Goal: Task Accomplishment & Management: Complete application form

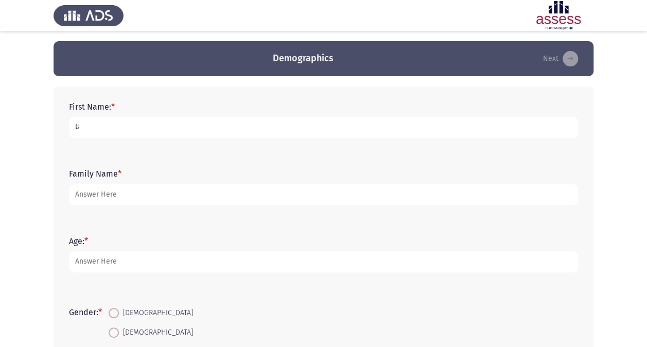
type input "ث"
type input "[PERSON_NAME]"
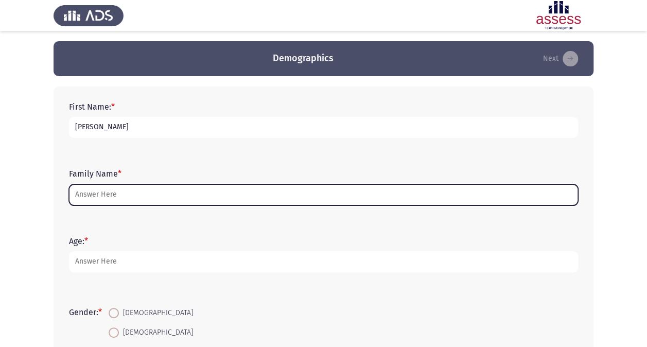
click at [112, 185] on input "Family Name *" at bounding box center [323, 194] width 509 height 21
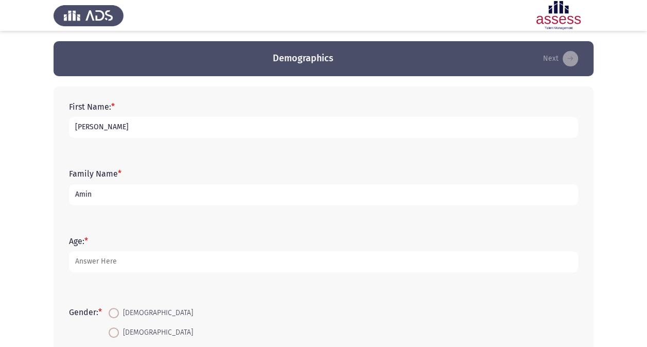
type input "Amin"
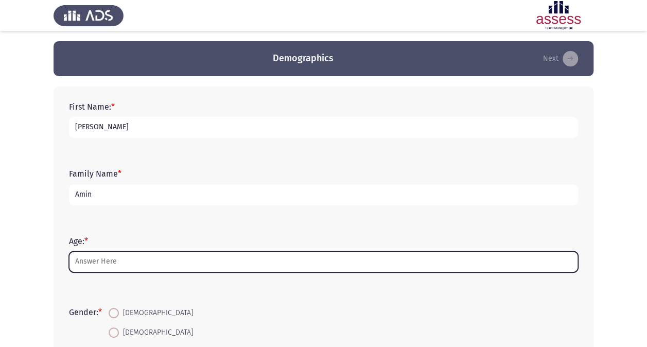
click at [112, 257] on input "Age: *" at bounding box center [323, 261] width 509 height 21
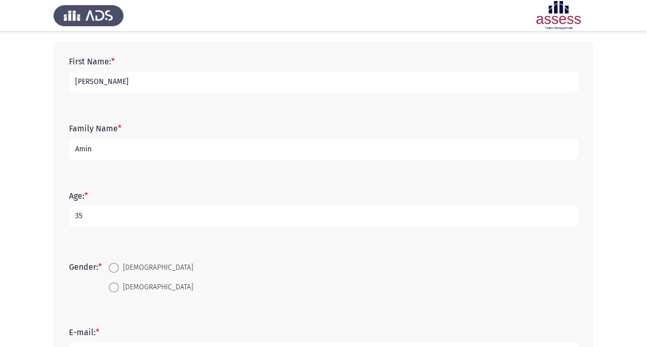
scroll to position [103, 0]
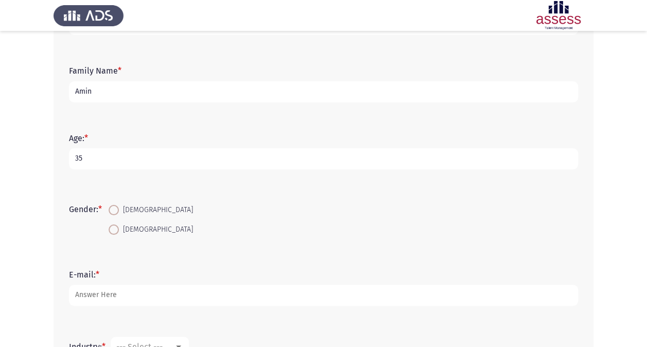
type input "35"
click at [132, 212] on span "[DEMOGRAPHIC_DATA]" at bounding box center [156, 210] width 74 height 12
click at [119, 212] on input "[DEMOGRAPHIC_DATA]" at bounding box center [114, 210] width 10 height 10
radio input "true"
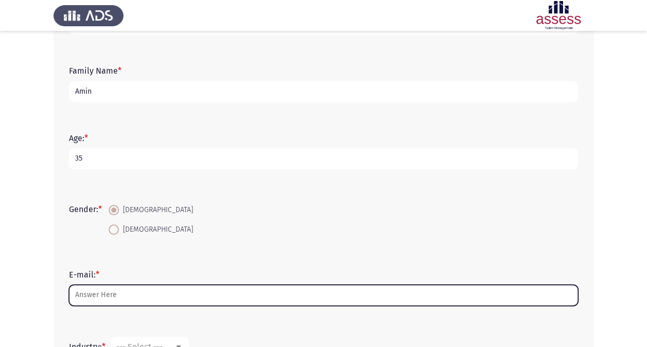
click at [129, 291] on input "E-mail: *" at bounding box center [323, 295] width 509 height 21
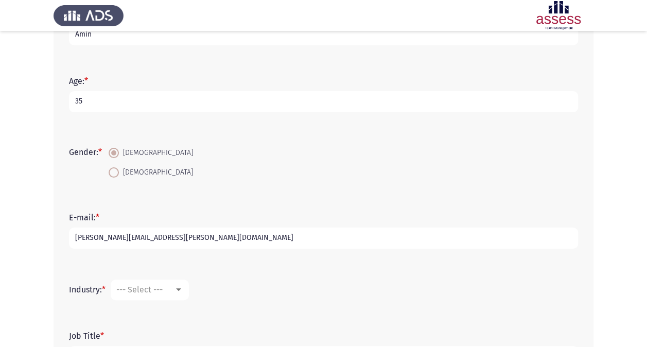
scroll to position [206, 0]
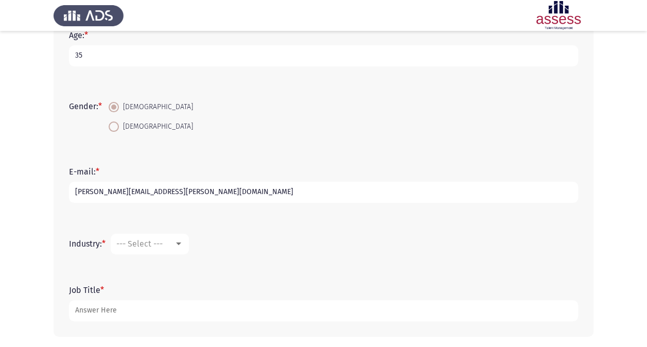
type input "[PERSON_NAME][EMAIL_ADDRESS][PERSON_NAME][DOMAIN_NAME]"
click at [186, 243] on mat-select "--- Select ---" at bounding box center [150, 244] width 78 height 21
click at [183, 243] on div at bounding box center [178, 244] width 9 height 8
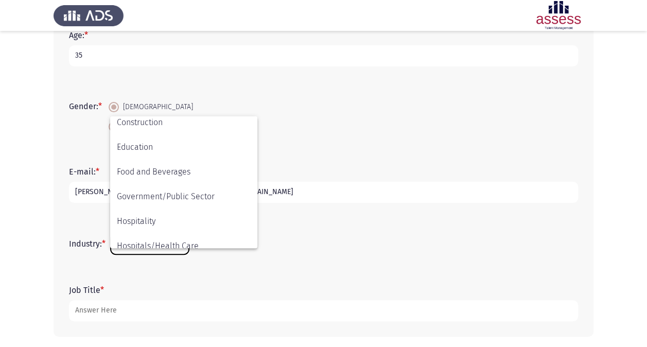
scroll to position [338, 0]
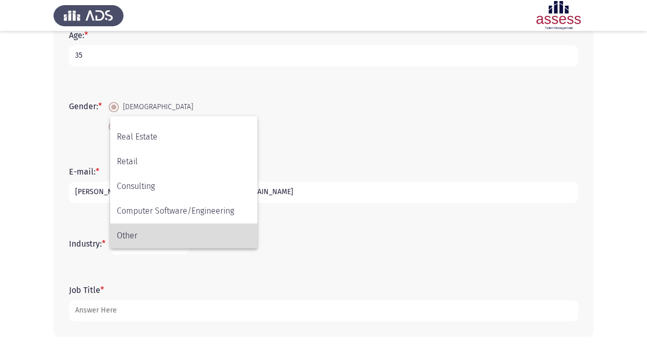
click at [132, 228] on span "Other" at bounding box center [184, 235] width 134 height 25
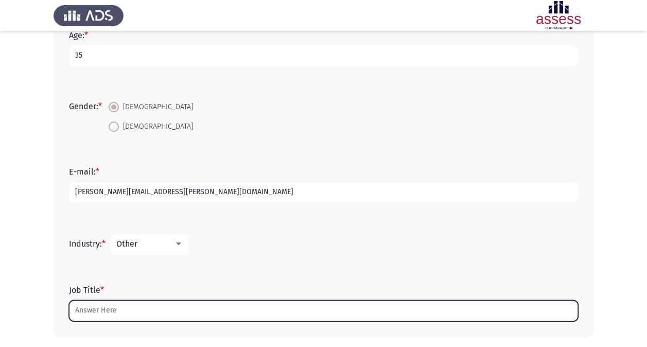
click at [148, 306] on input "Job Title *" at bounding box center [323, 310] width 509 height 21
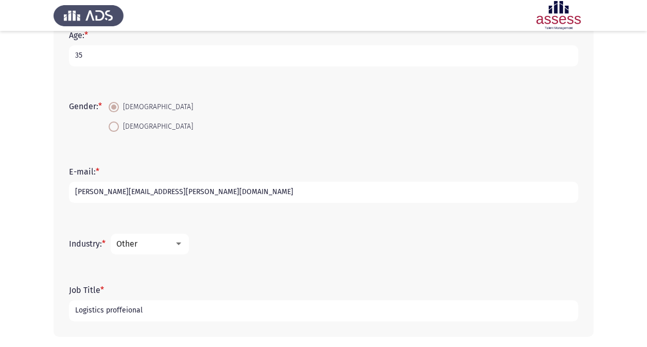
click at [146, 312] on input "Logistics proffeional" at bounding box center [323, 310] width 509 height 21
click at [178, 240] on div at bounding box center [178, 244] width 9 height 8
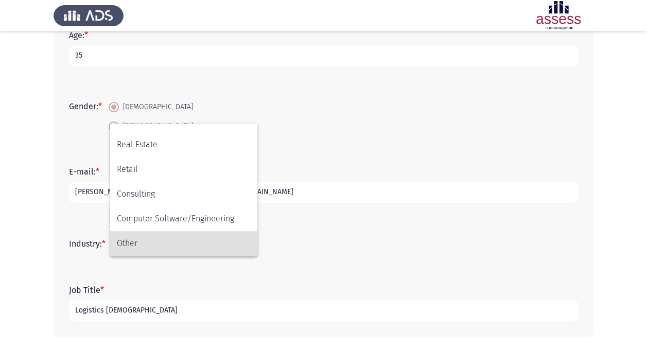
click at [175, 316] on div at bounding box center [323, 173] width 647 height 347
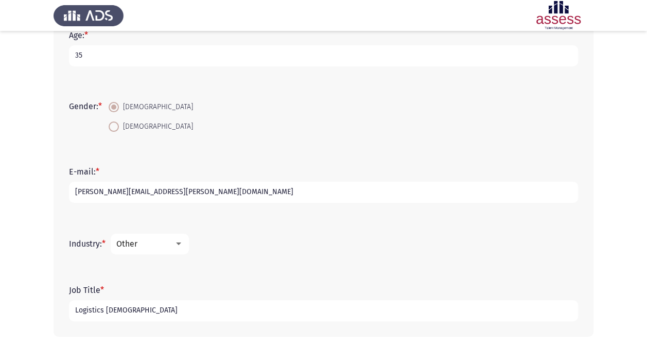
click at [175, 313] on input "Logistics [DEMOGRAPHIC_DATA]" at bounding box center [323, 310] width 509 height 21
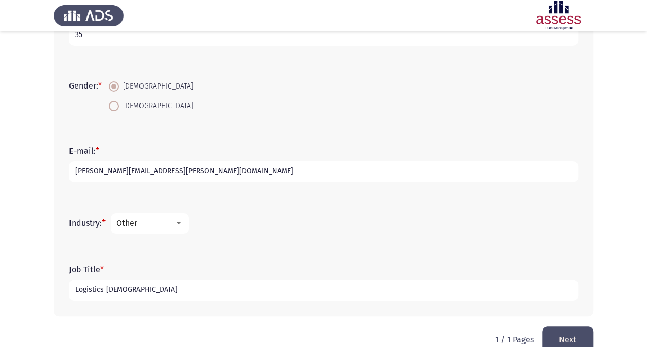
scroll to position [247, 0]
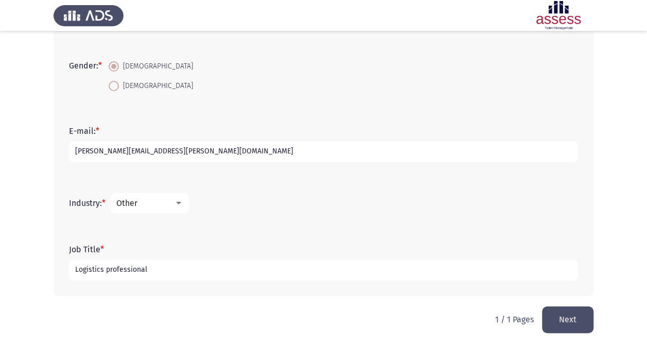
click at [175, 269] on input "Logistics professional" at bounding box center [323, 269] width 509 height 21
type input "Logistics professional"
click at [580, 316] on button "Next" at bounding box center [567, 319] width 51 height 26
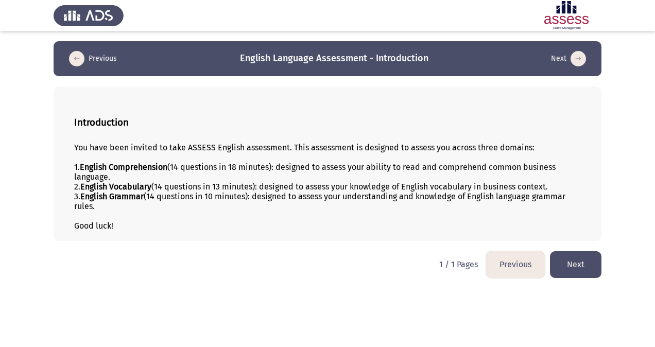
click at [579, 260] on button "Next" at bounding box center [575, 264] width 51 height 26
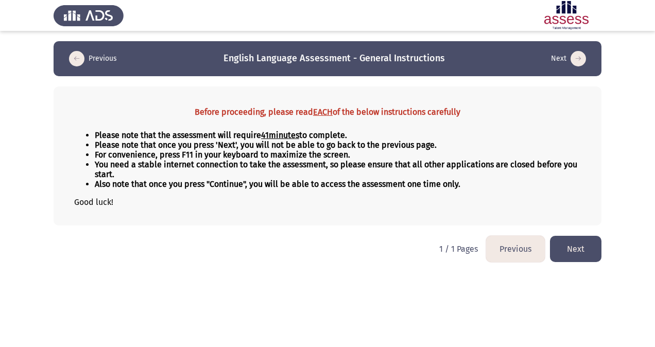
click at [578, 244] on button "Next" at bounding box center [575, 249] width 51 height 26
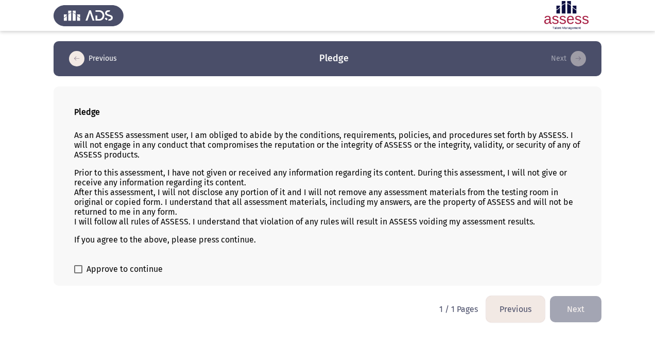
click at [110, 264] on span "Approve to continue" at bounding box center [124, 269] width 76 height 12
click at [78, 273] on input "Approve to continue" at bounding box center [78, 273] width 1 height 1
checkbox input "true"
click at [571, 310] on button "Next" at bounding box center [575, 309] width 51 height 26
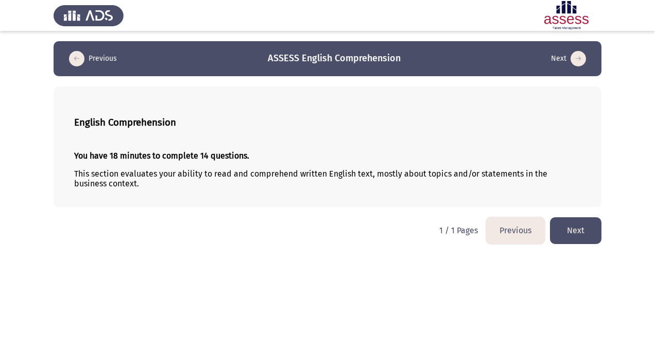
click at [562, 222] on button "Next" at bounding box center [575, 230] width 51 height 26
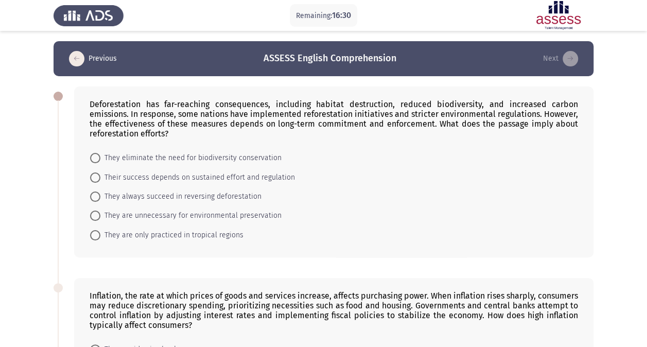
click at [100, 178] on span "Their success depends on sustained effort and regulation" at bounding box center [197, 177] width 195 height 12
click at [100, 178] on input "Their success depends on sustained effort and regulation" at bounding box center [95, 177] width 10 height 10
radio input "true"
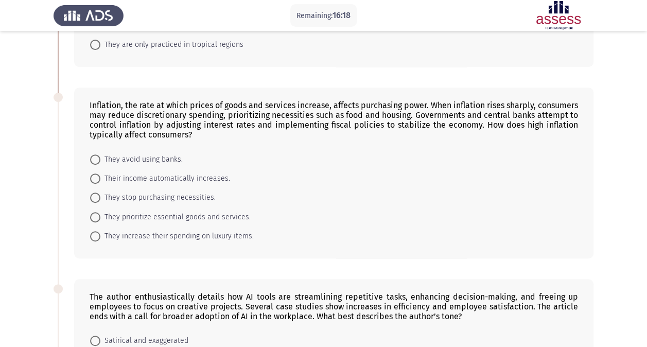
scroll to position [206, 0]
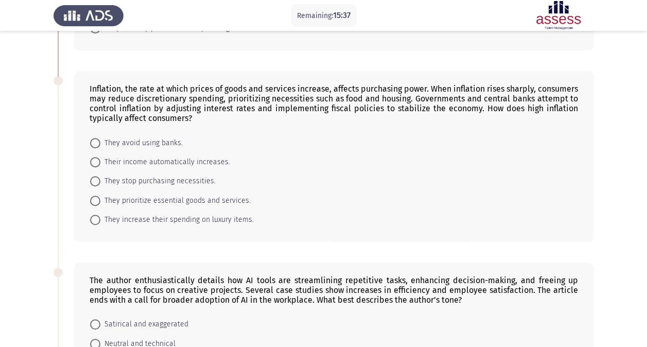
click at [102, 200] on span "They prioritize essential goods and services." at bounding box center [175, 201] width 150 height 12
click at [100, 200] on input "They prioritize essential goods and services." at bounding box center [95, 201] width 10 height 10
radio input "true"
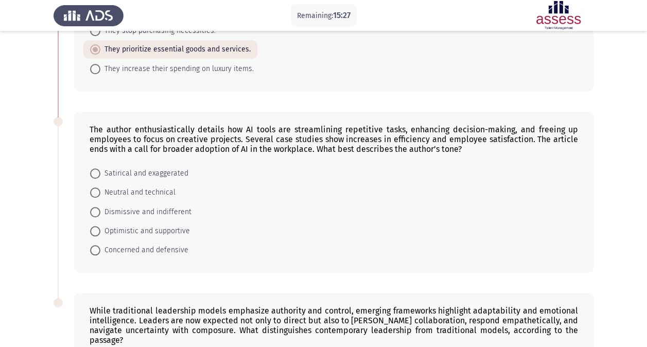
scroll to position [360, 0]
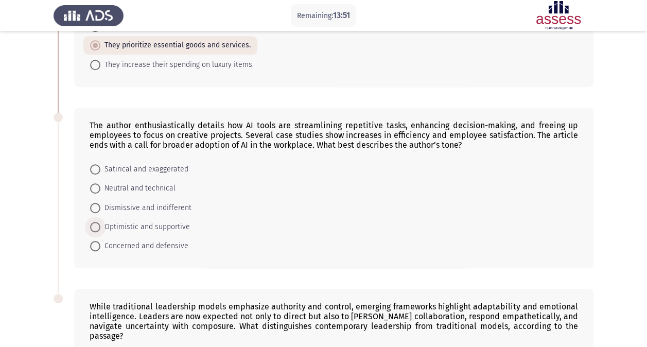
click at [104, 224] on span "Optimistic and supportive" at bounding box center [145, 227] width 90 height 12
click at [100, 224] on input "Optimistic and supportive" at bounding box center [95, 227] width 10 height 10
radio input "true"
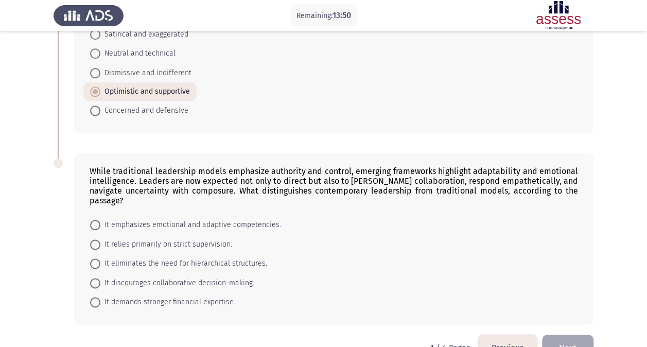
scroll to position [509, 0]
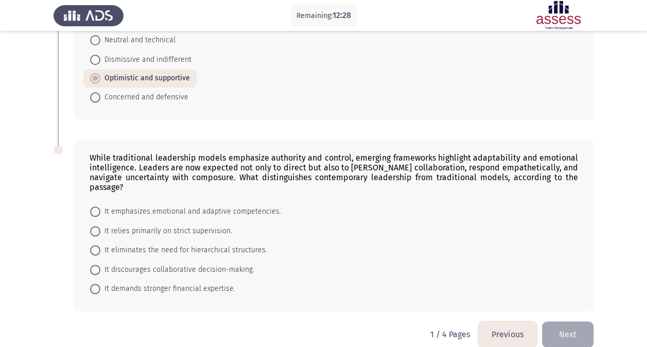
click at [100, 205] on span "It emphasizes emotional and adaptive competencies." at bounding box center [190, 211] width 181 height 12
click at [100, 206] on input "It emphasizes emotional and adaptive competencies." at bounding box center [95, 211] width 10 height 10
radio input "true"
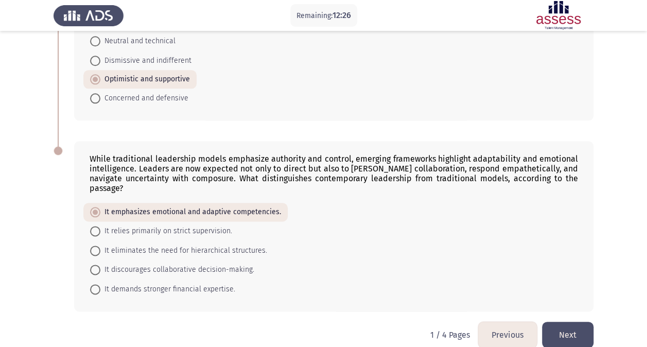
click at [584, 324] on button "Next" at bounding box center [567, 335] width 51 height 26
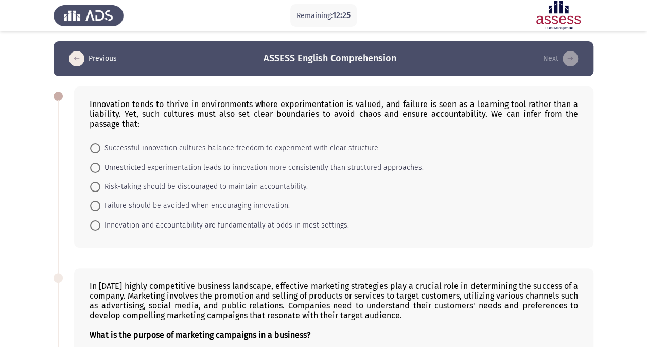
scroll to position [51, 0]
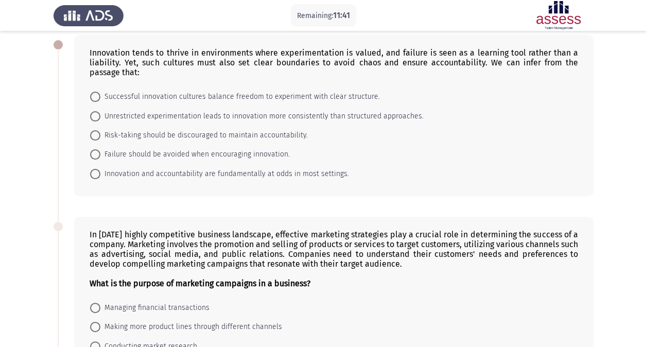
click at [112, 98] on span "Successful innovation cultures balance freedom to experiment with clear structu…" at bounding box center [240, 97] width 280 height 12
click at [100, 98] on input "Successful innovation cultures balance freedom to experiment with clear structu…" at bounding box center [95, 97] width 10 height 10
radio input "true"
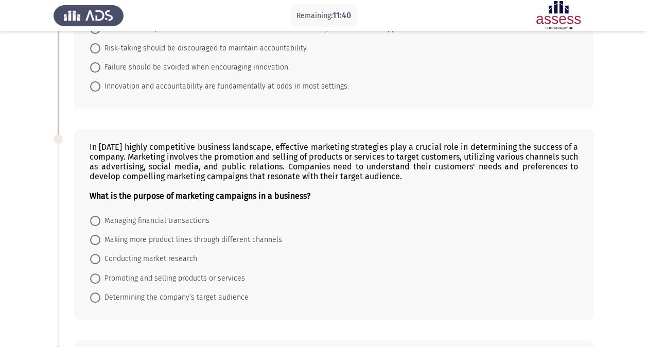
scroll to position [154, 0]
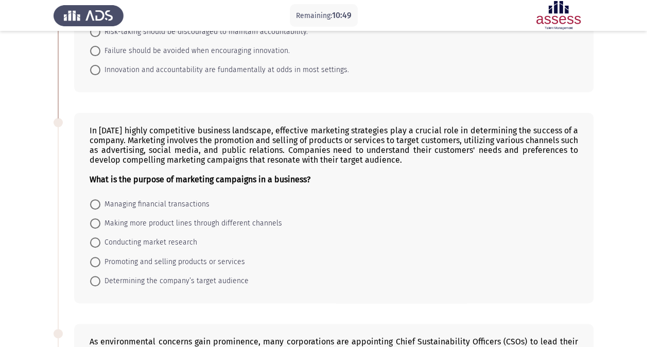
click at [127, 260] on span "Promoting and selling products or services" at bounding box center [172, 262] width 145 height 12
click at [100, 260] on input "Promoting and selling products or services" at bounding box center [95, 262] width 10 height 10
radio input "true"
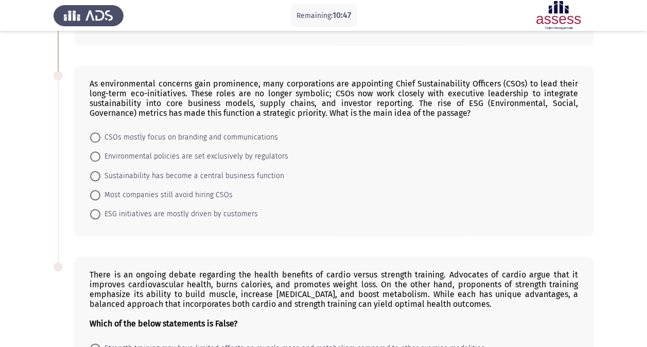
scroll to position [360, 0]
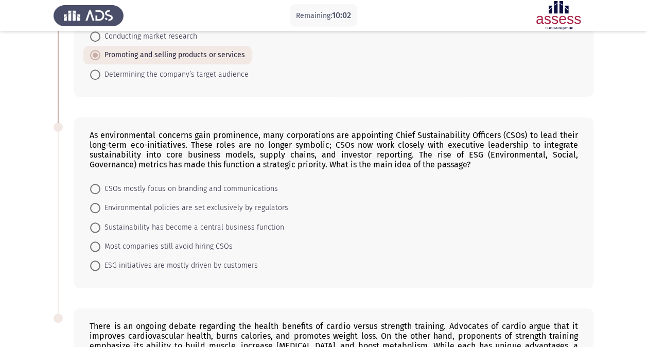
drag, startPoint x: 96, startPoint y: 219, endPoint x: 141, endPoint y: 220, distance: 45.3
click at [96, 222] on span at bounding box center [95, 227] width 10 height 10
click at [96, 222] on input "Sustainability has become a central business function" at bounding box center [95, 227] width 10 height 10
radio input "true"
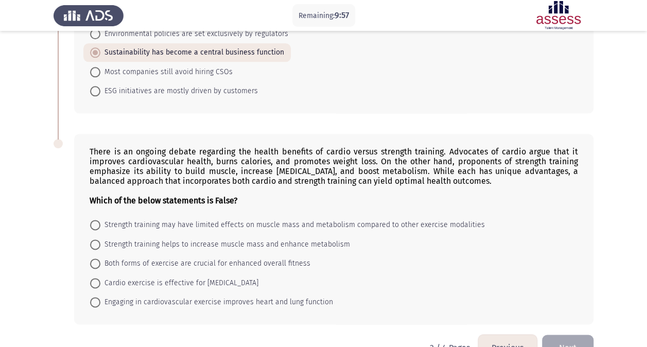
scroll to position [557, 0]
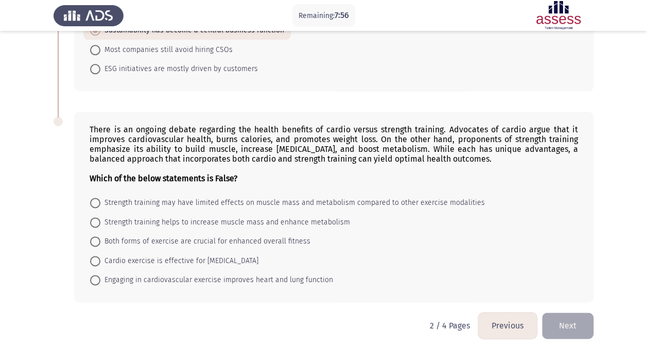
click at [359, 139] on div "There is an ongoing debate regarding the health benefits of cardio versus stren…" at bounding box center [334, 154] width 489 height 59
drag, startPoint x: 352, startPoint y: 141, endPoint x: 412, endPoint y: 143, distance: 60.3
click at [406, 143] on div "There is an ongoing debate regarding the health benefits of cardio versus stren…" at bounding box center [334, 154] width 489 height 59
click at [101, 217] on span "Strength training helps to increase muscle mass and enhance metabolism" at bounding box center [225, 222] width 250 height 12
click at [100, 217] on input "Strength training helps to increase muscle mass and enhance metabolism" at bounding box center [95, 222] width 10 height 10
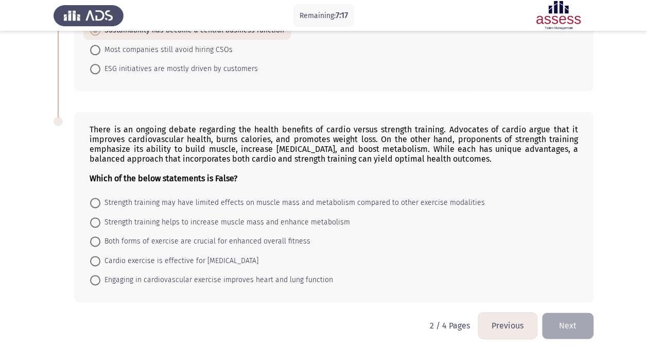
radio input "true"
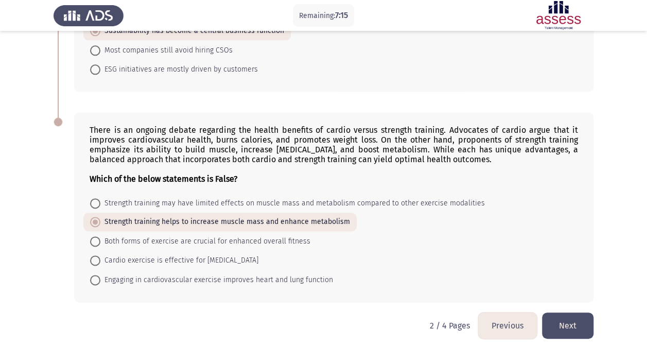
click at [576, 320] on button "Next" at bounding box center [567, 325] width 51 height 26
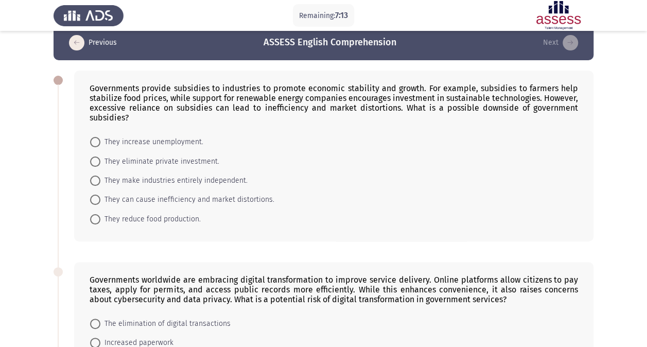
scroll to position [0, 0]
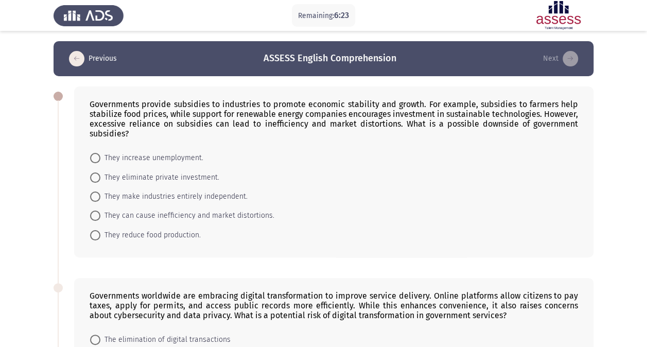
click at [213, 210] on span "They can cause inefficiency and market distortions." at bounding box center [187, 216] width 174 height 12
click at [100, 211] on input "They can cause inefficiency and market distortions." at bounding box center [95, 216] width 10 height 10
radio input "true"
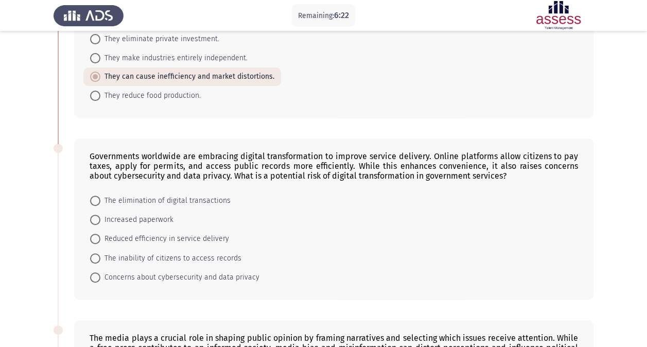
scroll to position [154, 0]
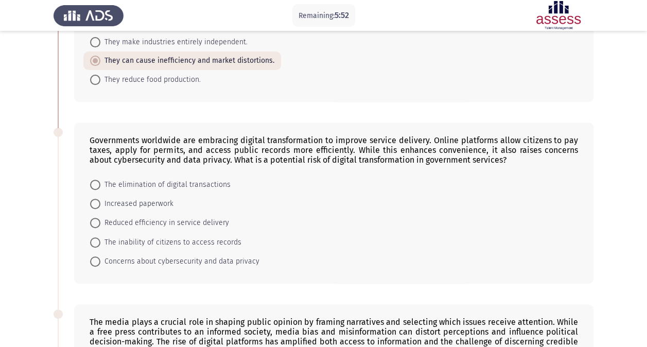
click at [109, 259] on span "Concerns about cybersecurity and data privacy" at bounding box center [179, 261] width 159 height 12
click at [100, 259] on input "Concerns about cybersecurity and data privacy" at bounding box center [95, 261] width 10 height 10
radio input "true"
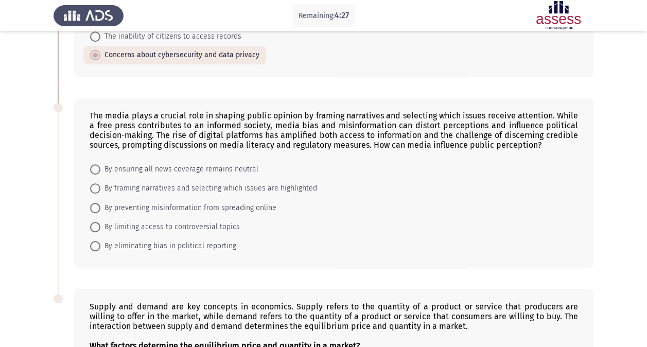
scroll to position [412, 0]
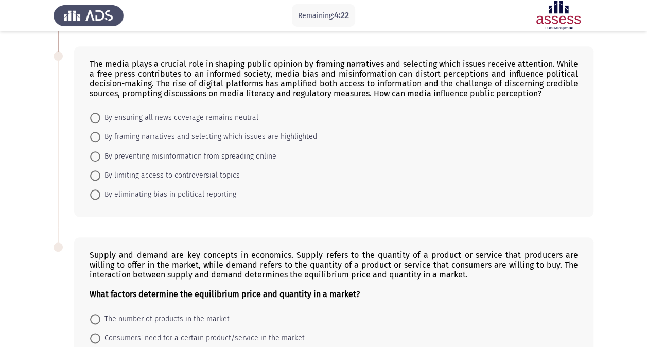
click at [185, 117] on span "By ensuring all news coverage remains neutral" at bounding box center [179, 118] width 158 height 12
click at [100, 117] on input "By ensuring all news coverage remains neutral" at bounding box center [95, 118] width 10 height 10
radio input "true"
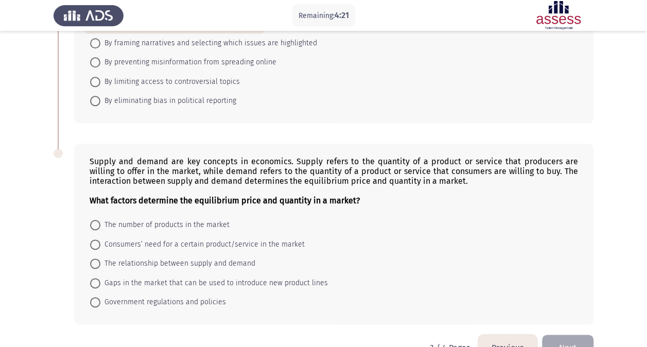
scroll to position [515, 0]
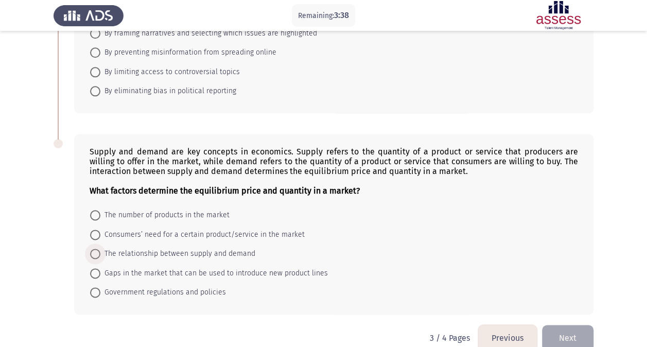
click at [121, 248] on span "The relationship between supply and demand" at bounding box center [177, 254] width 155 height 12
click at [100, 249] on input "The relationship between supply and demand" at bounding box center [95, 254] width 10 height 10
radio input "true"
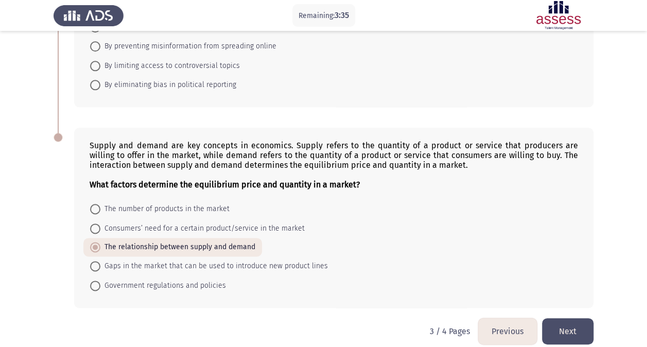
scroll to position [527, 0]
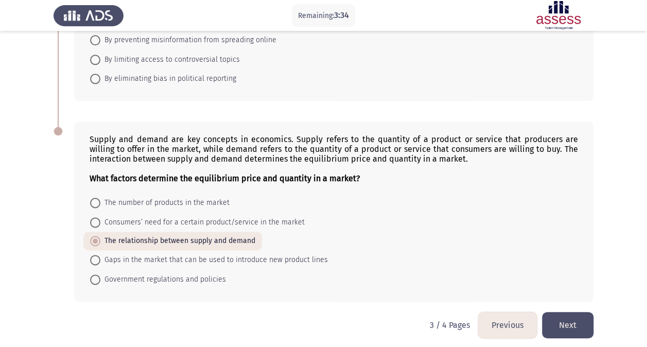
click at [578, 318] on button "Next" at bounding box center [567, 325] width 51 height 26
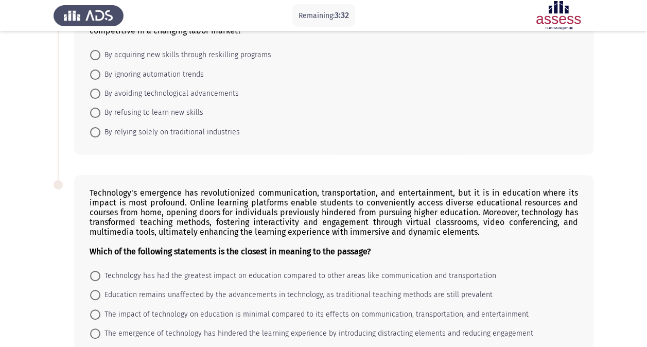
scroll to position [51, 0]
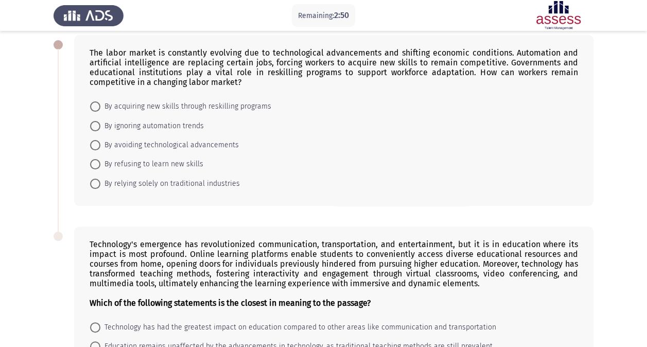
click at [207, 107] on span "By acquiring new skills through reskilling programs" at bounding box center [185, 106] width 171 height 12
click at [100, 107] on input "By acquiring new skills through reskilling programs" at bounding box center [95, 106] width 10 height 10
radio input "true"
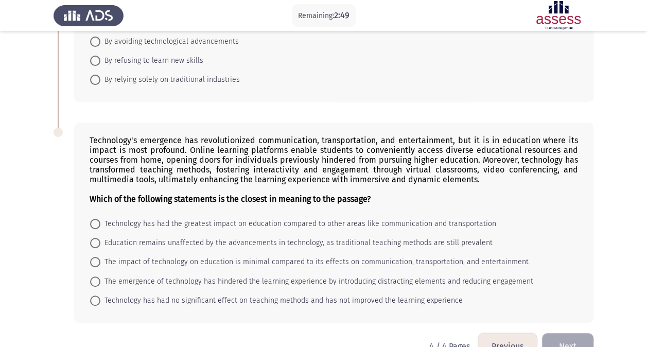
scroll to position [178, 0]
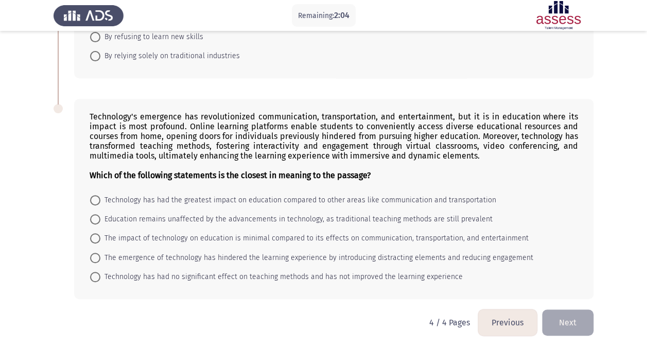
click at [314, 197] on span "Technology has had the greatest impact on education compared to other areas lik…" at bounding box center [298, 200] width 396 height 12
click at [100, 197] on input "Technology has had the greatest impact on education compared to other areas lik…" at bounding box center [95, 200] width 10 height 10
radio input "true"
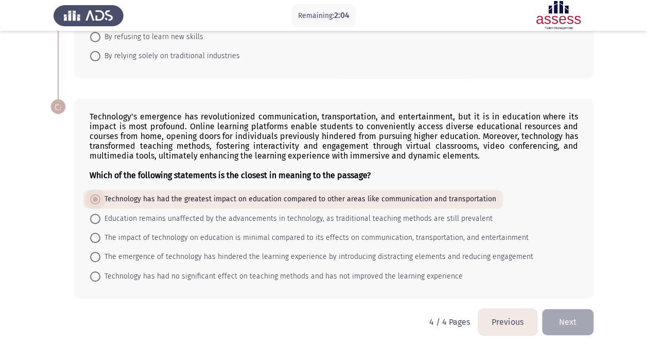
scroll to position [178, 0]
click at [579, 317] on button "Next" at bounding box center [567, 322] width 51 height 26
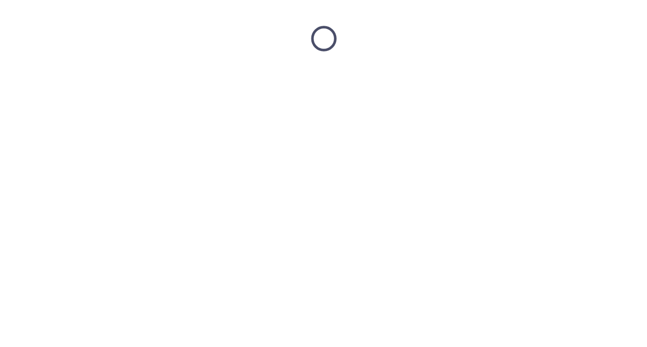
scroll to position [0, 0]
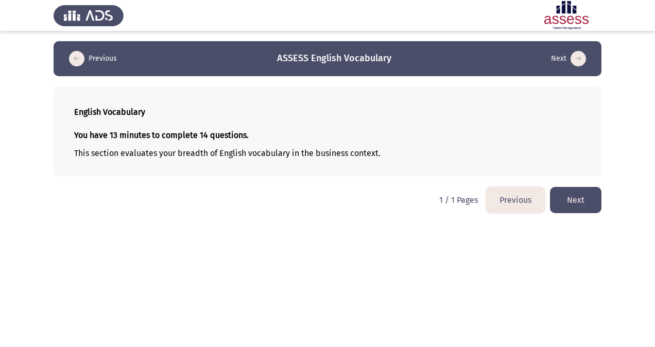
click at [584, 200] on button "Next" at bounding box center [575, 200] width 51 height 26
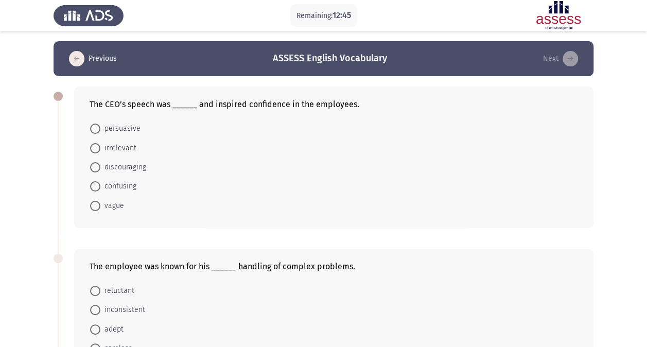
click at [120, 127] on span "persuasive" at bounding box center [120, 129] width 40 height 12
click at [100, 127] on input "persuasive" at bounding box center [95, 129] width 10 height 10
radio input "true"
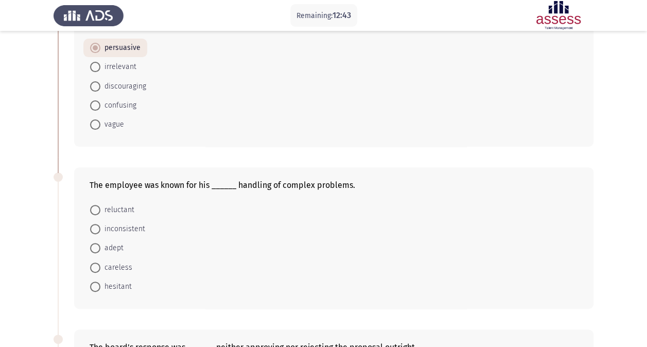
scroll to position [103, 0]
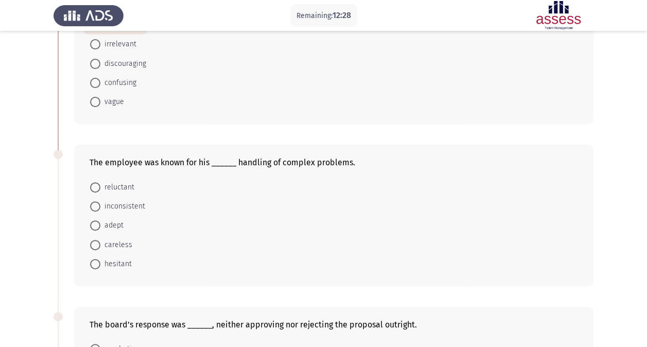
drag, startPoint x: 103, startPoint y: 222, endPoint x: 112, endPoint y: 223, distance: 8.8
click at [105, 222] on span "adept" at bounding box center [111, 225] width 23 height 12
click at [100, 222] on input "adept" at bounding box center [95, 225] width 10 height 10
radio input "true"
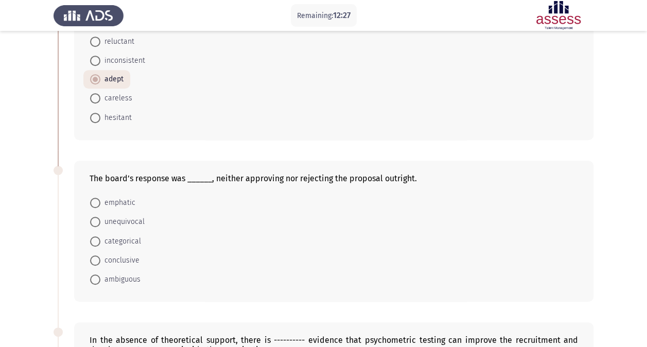
scroll to position [257, 0]
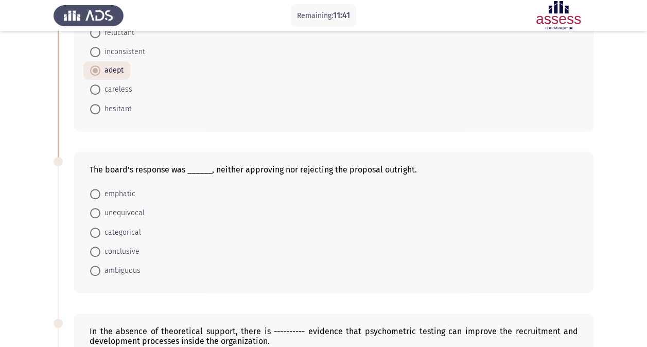
click at [114, 266] on span "ambiguous" at bounding box center [120, 271] width 40 height 12
click at [100, 266] on input "ambiguous" at bounding box center [95, 271] width 10 height 10
radio input "true"
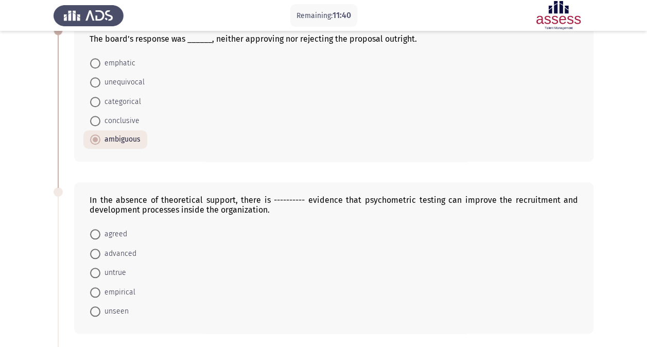
scroll to position [412, 0]
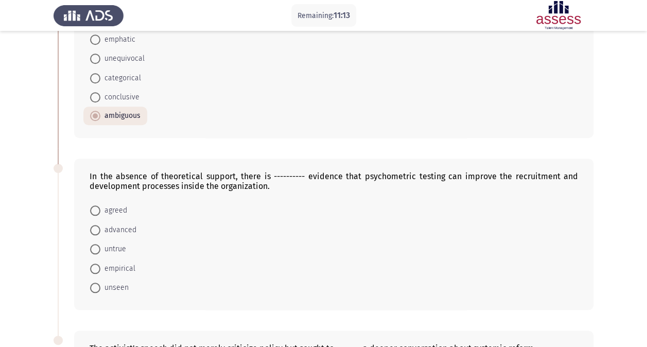
click at [118, 267] on span "empirical" at bounding box center [117, 269] width 35 height 12
click at [100, 267] on input "empirical" at bounding box center [95, 269] width 10 height 10
radio input "true"
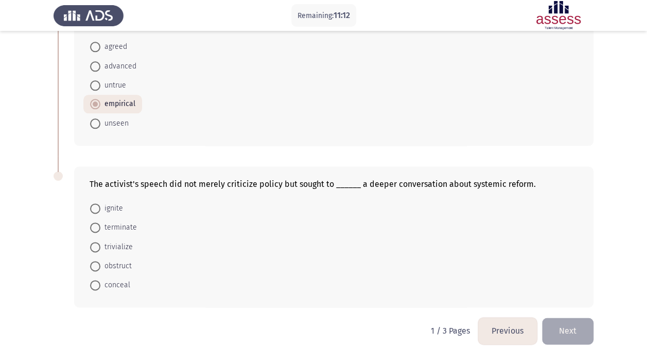
scroll to position [582, 0]
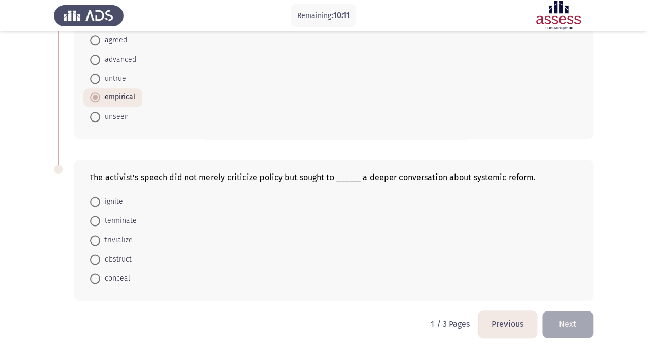
drag, startPoint x: 100, startPoint y: 196, endPoint x: 107, endPoint y: 202, distance: 9.5
click at [100, 197] on span at bounding box center [95, 202] width 10 height 10
click at [100, 197] on input "ignite" at bounding box center [95, 202] width 10 height 10
radio input "true"
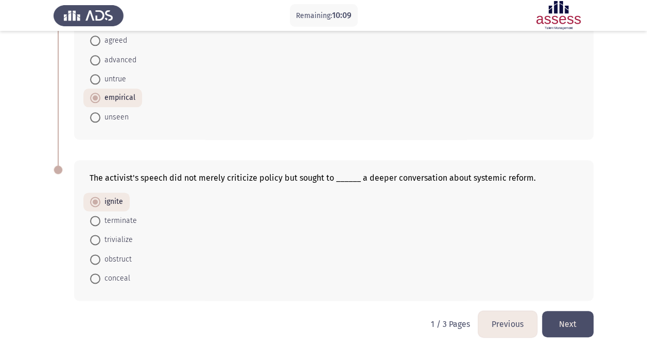
click at [560, 314] on button "Next" at bounding box center [567, 324] width 51 height 26
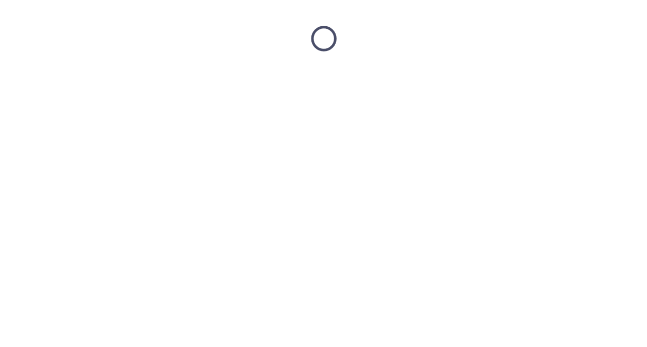
scroll to position [0, 0]
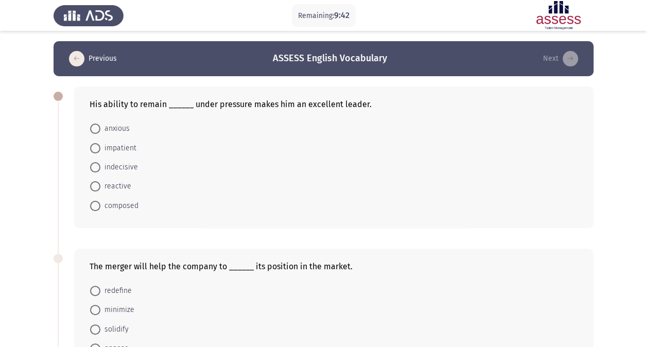
click at [117, 167] on span "indecisive" at bounding box center [119, 167] width 38 height 12
click at [100, 167] on input "indecisive" at bounding box center [95, 167] width 10 height 10
radio input "true"
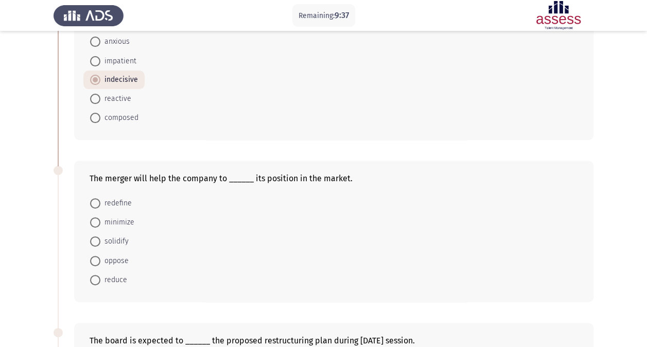
scroll to position [103, 0]
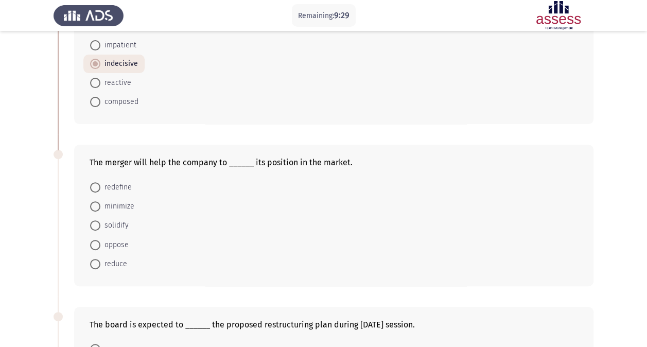
click at [113, 182] on span "redefine" at bounding box center [115, 187] width 31 height 12
click at [100, 182] on input "redefine" at bounding box center [95, 187] width 10 height 10
radio input "true"
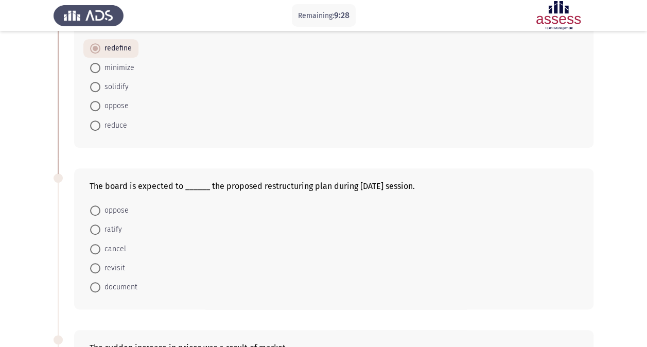
scroll to position [257, 0]
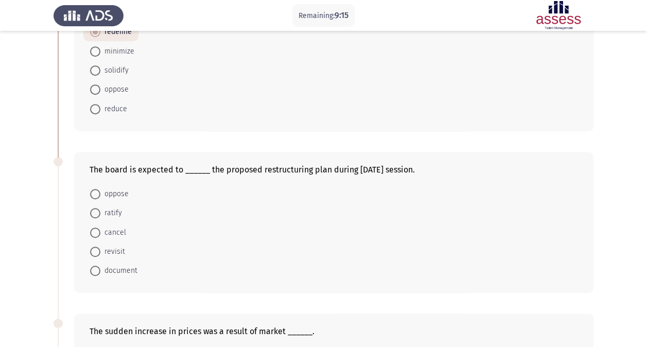
click at [92, 212] on span at bounding box center [95, 213] width 10 height 10
click at [92, 212] on input "ratify" at bounding box center [95, 213] width 10 height 10
radio input "true"
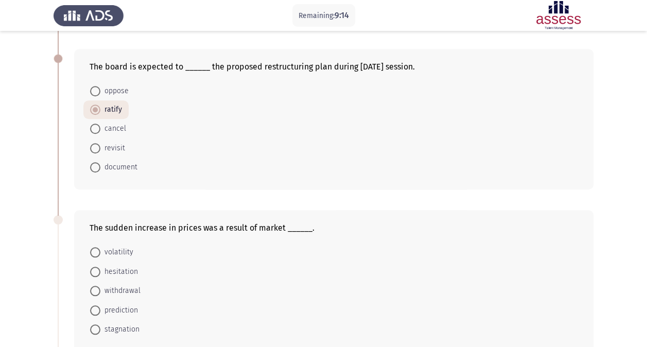
scroll to position [412, 0]
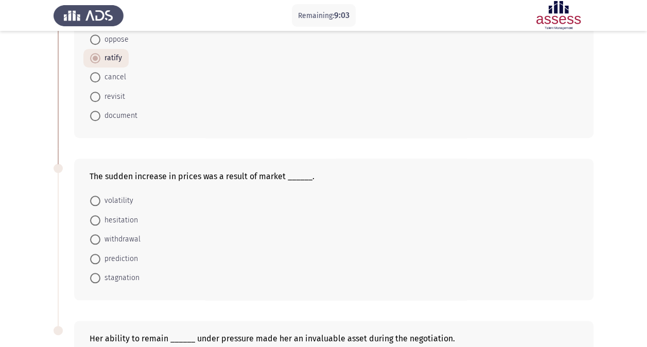
click at [108, 240] on span "withdrawal" at bounding box center [120, 239] width 40 height 12
click at [100, 240] on input "withdrawal" at bounding box center [95, 239] width 10 height 10
radio input "true"
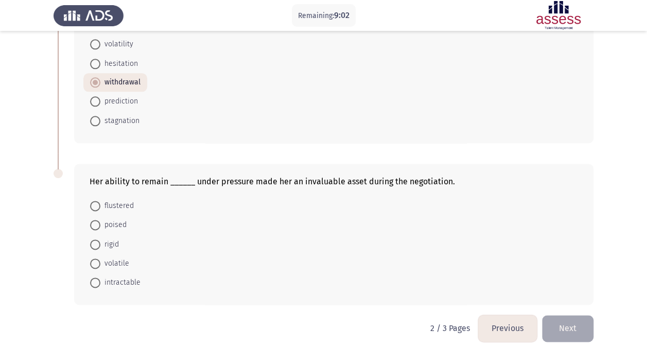
scroll to position [572, 0]
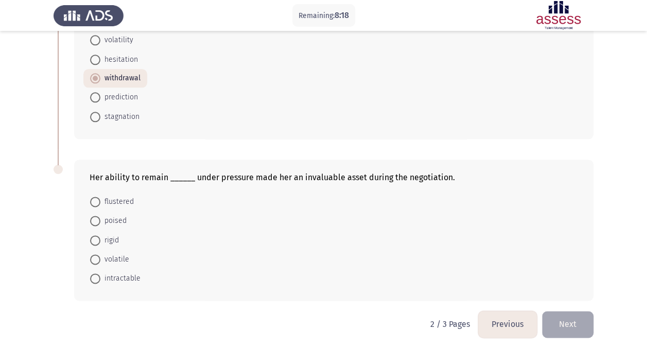
click at [99, 235] on span at bounding box center [95, 240] width 10 height 10
click at [99, 235] on input "rigid" at bounding box center [95, 240] width 10 height 10
radio input "true"
click at [580, 324] on button "Next" at bounding box center [567, 323] width 51 height 26
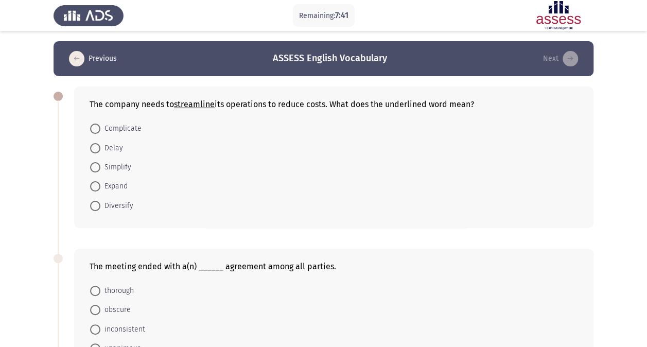
click at [115, 161] on span "Simplify" at bounding box center [115, 167] width 31 height 12
click at [100, 162] on input "Simplify" at bounding box center [95, 167] width 10 height 10
radio input "true"
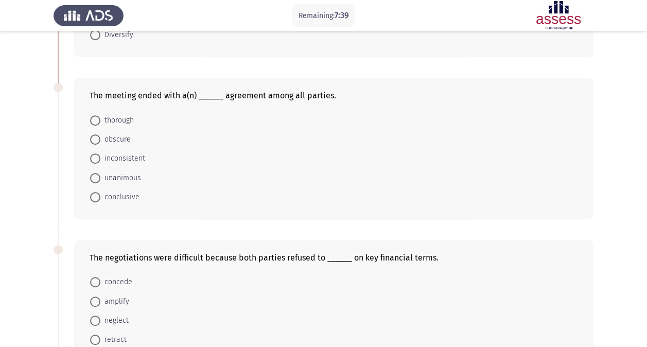
scroll to position [154, 0]
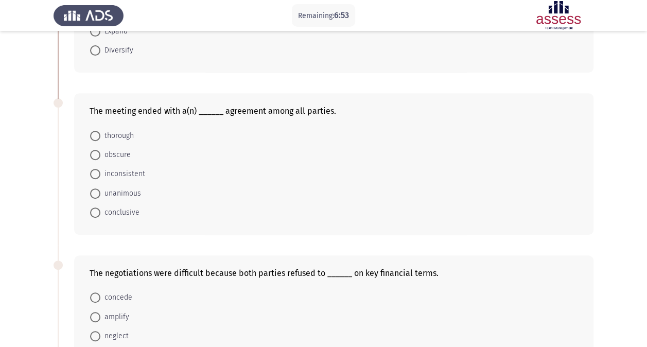
click at [106, 212] on span "conclusive" at bounding box center [119, 212] width 39 height 12
click at [100, 212] on input "conclusive" at bounding box center [95, 212] width 10 height 10
radio input "true"
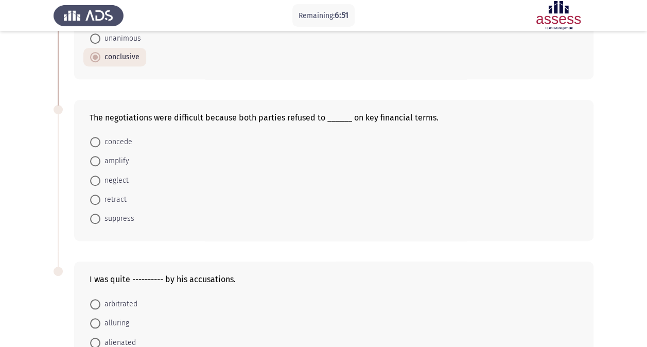
scroll to position [309, 0]
click at [113, 137] on span "concede" at bounding box center [116, 142] width 32 height 12
click at [100, 137] on input "concede" at bounding box center [95, 142] width 10 height 10
radio input "true"
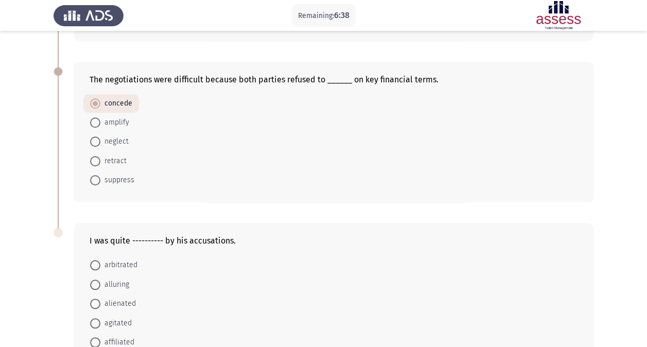
scroll to position [412, 0]
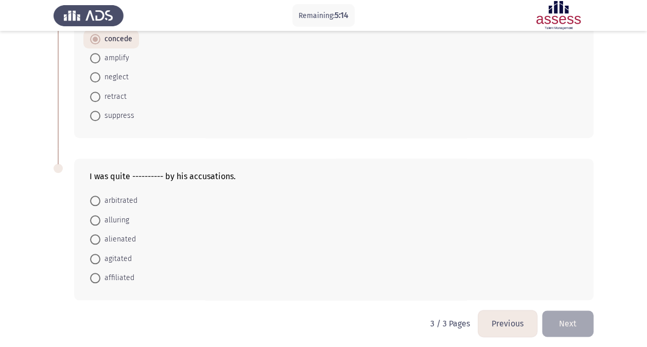
click at [106, 216] on span "alluring" at bounding box center [114, 220] width 29 height 12
click at [100, 216] on input "alluring" at bounding box center [95, 220] width 10 height 10
radio input "true"
click at [568, 316] on button "Next" at bounding box center [567, 323] width 51 height 26
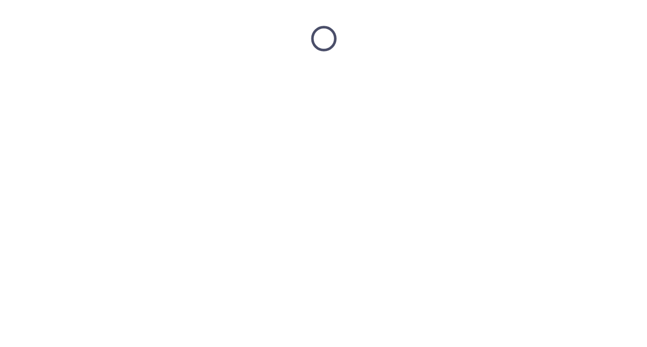
scroll to position [0, 0]
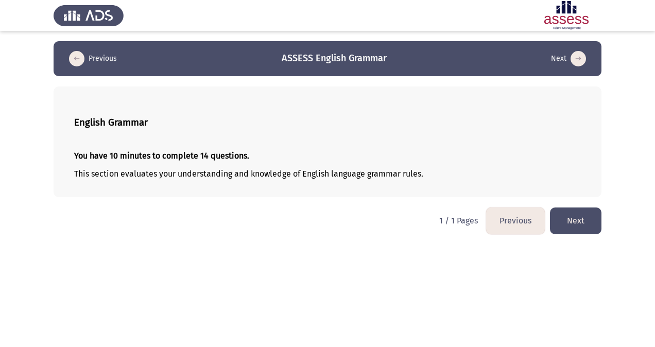
click at [584, 221] on button "Next" at bounding box center [575, 220] width 51 height 26
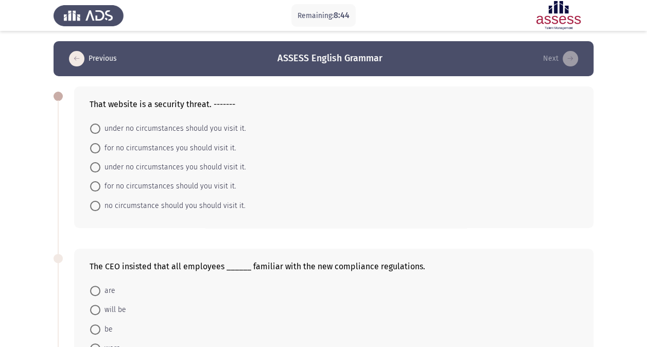
click at [223, 145] on span "for no circumstances you should visit it." at bounding box center [168, 148] width 136 height 12
click at [100, 145] on input "for no circumstances you should visit it." at bounding box center [95, 148] width 10 height 10
radio input "true"
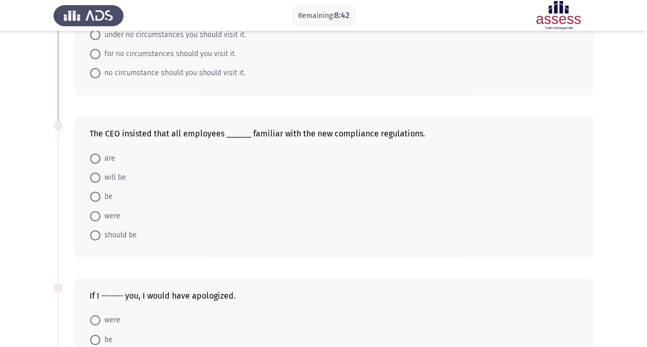
scroll to position [154, 0]
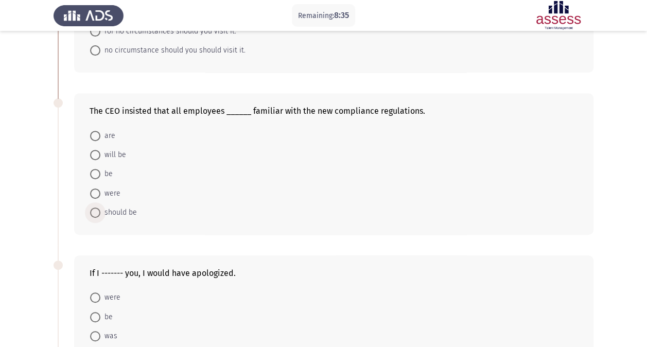
click at [129, 209] on span "should be" at bounding box center [118, 212] width 37 height 12
click at [100, 209] on input "should be" at bounding box center [95, 212] width 10 height 10
radio input "true"
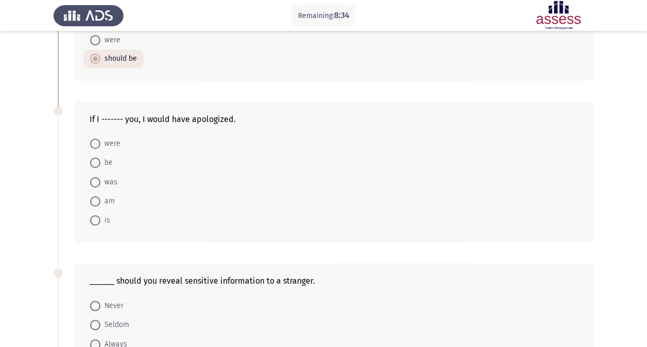
scroll to position [309, 0]
click at [114, 176] on span "was" at bounding box center [108, 181] width 17 height 12
click at [100, 176] on input "was" at bounding box center [95, 181] width 10 height 10
radio input "true"
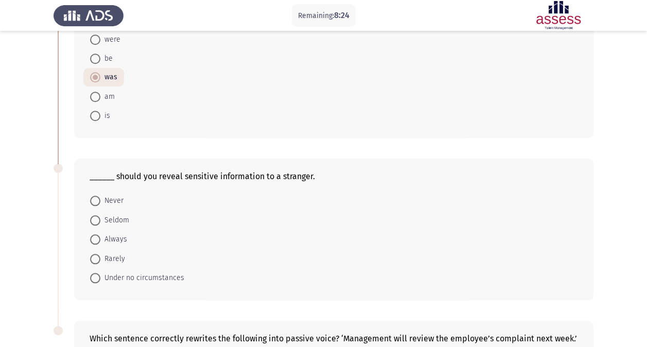
scroll to position [463, 0]
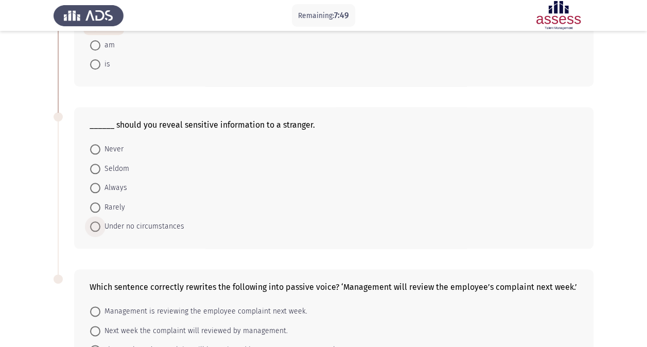
click at [156, 221] on span "Under no circumstances" at bounding box center [142, 226] width 84 height 12
click at [100, 221] on input "Under no circumstances" at bounding box center [95, 226] width 10 height 10
radio input "true"
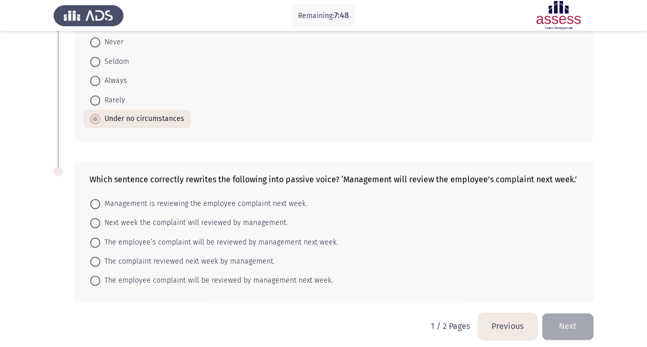
scroll to position [572, 0]
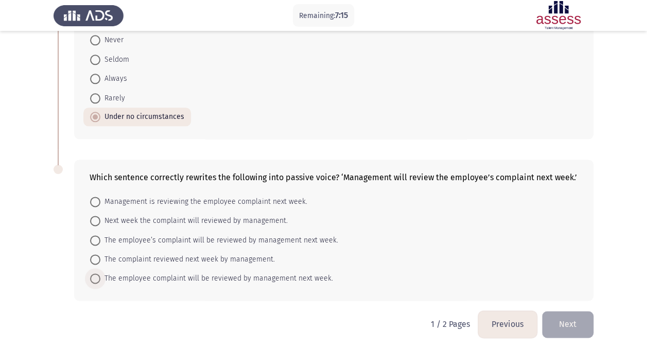
click at [283, 272] on span "The employee complaint will be reviewed by management next week." at bounding box center [216, 278] width 233 height 12
click at [100, 273] on input "The employee complaint will be reviewed by management next week." at bounding box center [95, 278] width 10 height 10
radio input "true"
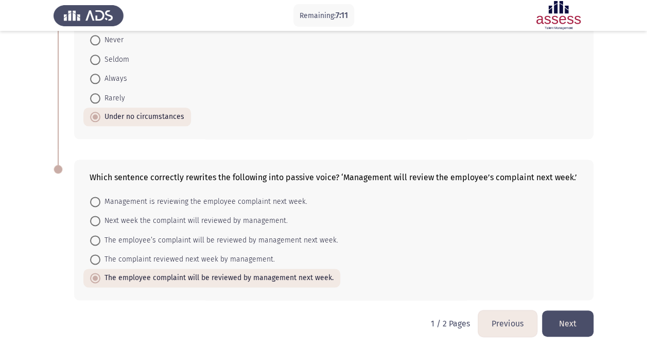
click at [572, 315] on button "Next" at bounding box center [567, 323] width 51 height 26
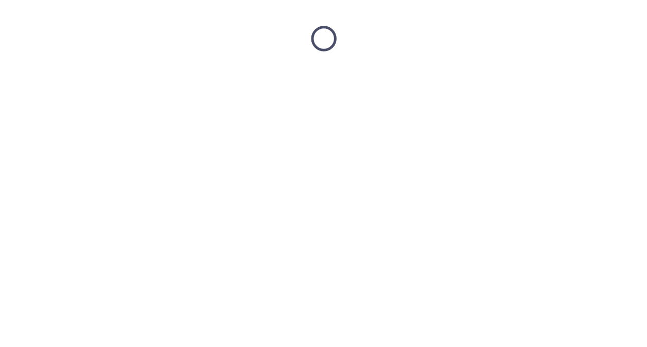
scroll to position [0, 0]
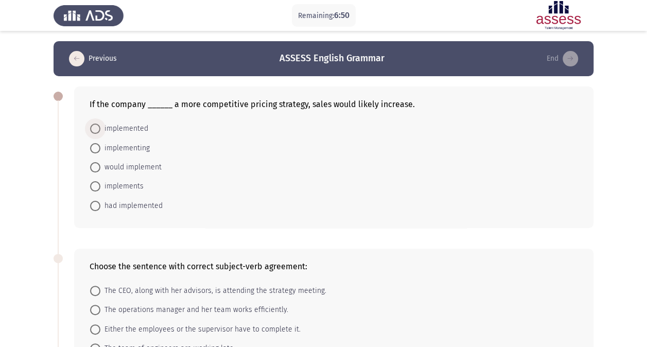
click at [125, 126] on span "implemented" at bounding box center [124, 129] width 48 height 12
click at [100, 126] on input "implemented" at bounding box center [95, 129] width 10 height 10
radio input "true"
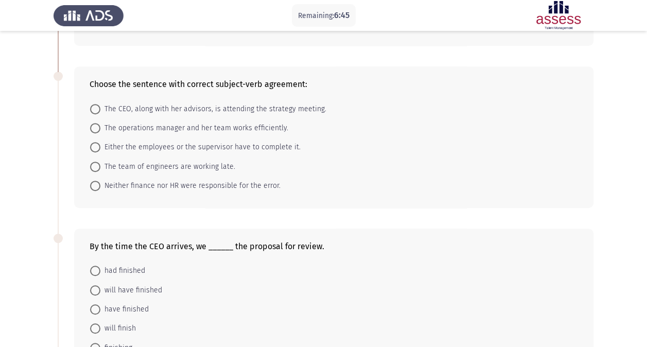
scroll to position [206, 0]
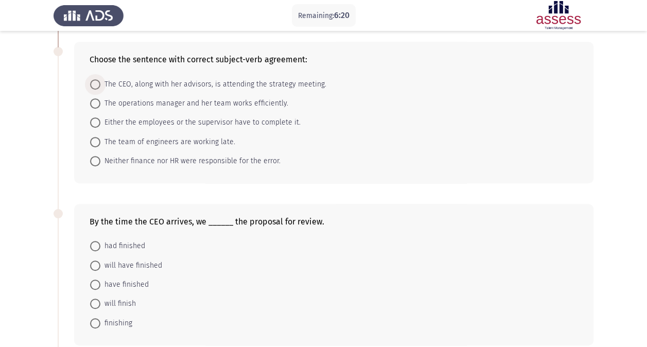
click at [306, 83] on span "The CEO, along with her advisors, is attending the strategy meeting." at bounding box center [213, 84] width 226 height 12
click at [100, 83] on input "The CEO, along with her advisors, is attending the strategy meeting." at bounding box center [95, 84] width 10 height 10
radio input "true"
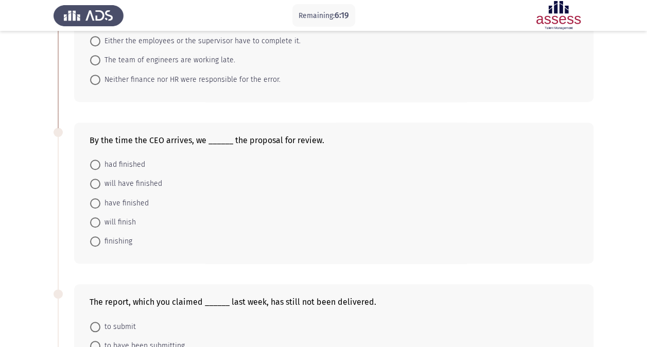
scroll to position [309, 0]
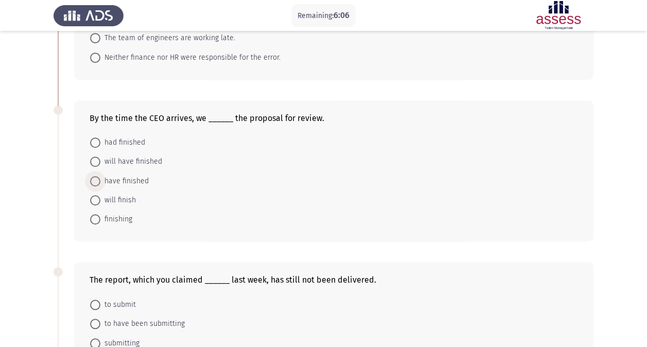
click at [142, 175] on span "have finished" at bounding box center [124, 181] width 48 height 12
click at [100, 176] on input "have finished" at bounding box center [95, 181] width 10 height 10
radio input "true"
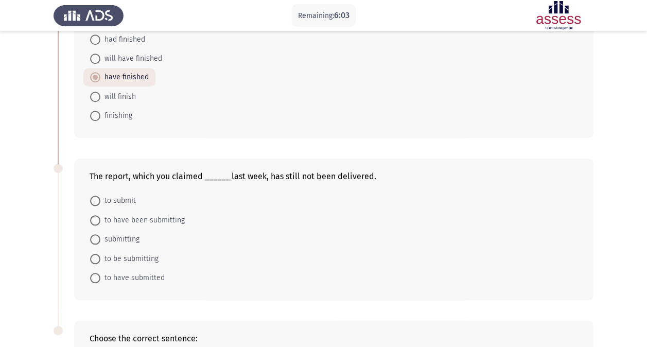
scroll to position [463, 0]
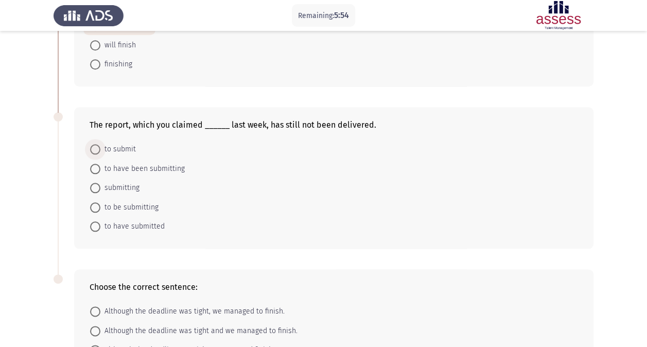
click at [106, 143] on span "to submit" at bounding box center [118, 149] width 36 height 12
click at [100, 144] on input "to submit" at bounding box center [95, 149] width 10 height 10
radio input "true"
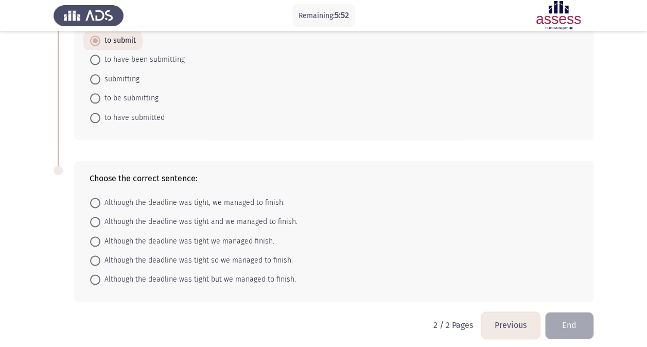
scroll to position [572, 0]
click at [273, 196] on span "Although the deadline was tight, we managed to finish." at bounding box center [192, 202] width 184 height 12
click at [100, 197] on input "Although the deadline was tight, we managed to finish." at bounding box center [95, 202] width 10 height 10
radio input "true"
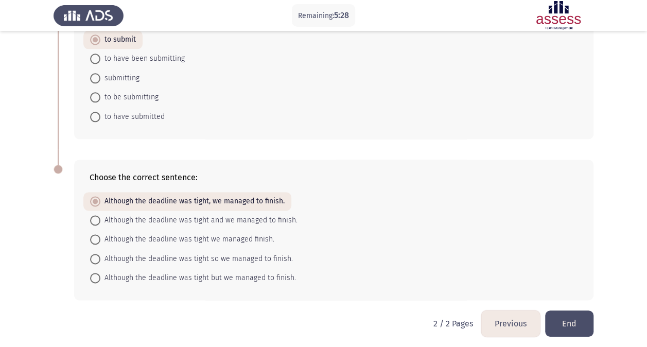
click at [565, 317] on button "End" at bounding box center [569, 323] width 48 height 26
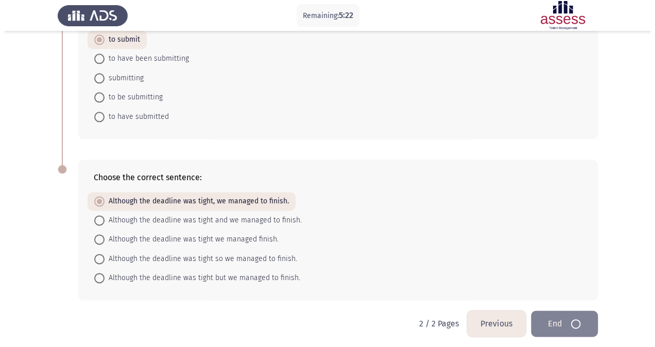
scroll to position [0, 0]
